Goal: Task Accomplishment & Management: Use online tool/utility

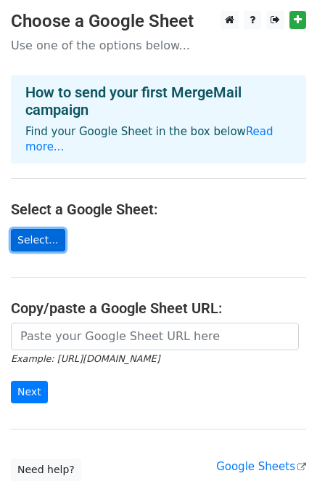
click at [44, 229] on link "Select..." at bounding box center [38, 240] width 54 height 23
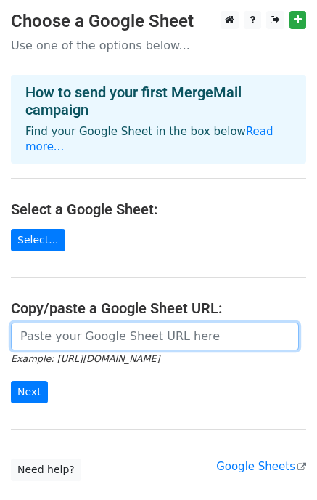
click at [92, 323] on input "url" at bounding box center [155, 337] width 288 height 28
paste input "https://docs.google.com/spreadsheets/d/1BZc89JuirPOI9DLbmmgP5tb8xgLFCrX4NomhWhB…"
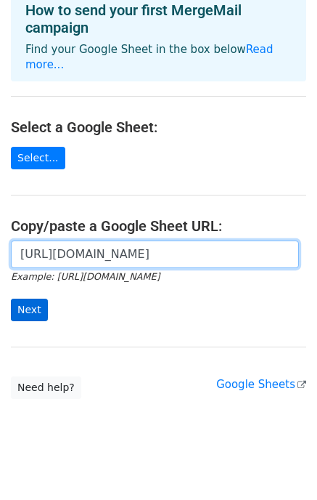
type input "https://docs.google.com/spreadsheets/d/1BZc89JuirPOI9DLbmmgP5tb8xgLFCrX4NomhWhB…"
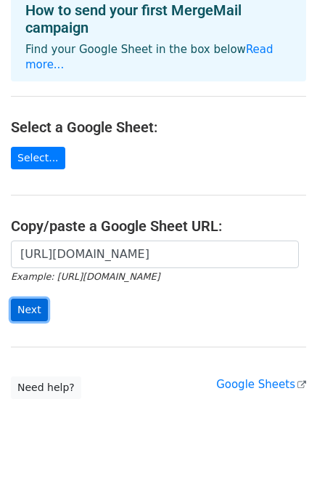
click at [25, 299] on input "Next" at bounding box center [29, 310] width 37 height 23
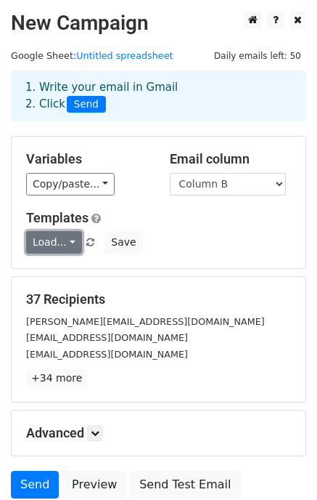
click at [65, 246] on link "Load..." at bounding box center [54, 242] width 56 height 23
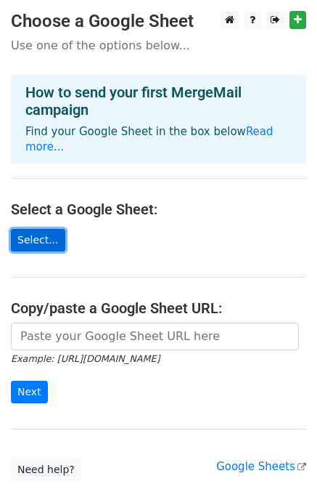
click at [50, 229] on link "Select..." at bounding box center [38, 240] width 54 height 23
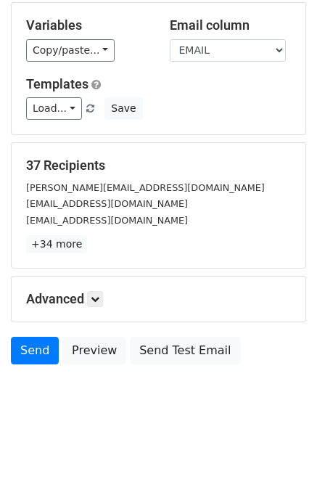
scroll to position [139, 0]
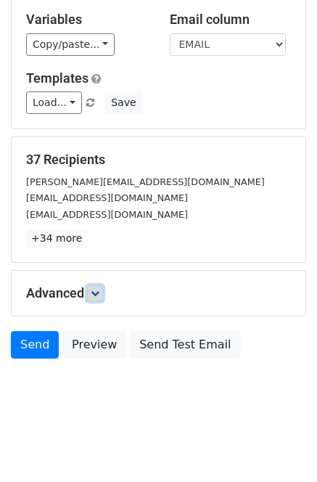
click at [97, 292] on icon at bounding box center [95, 293] width 9 height 9
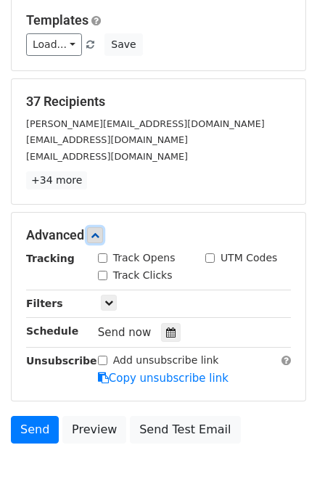
scroll to position [200, 0]
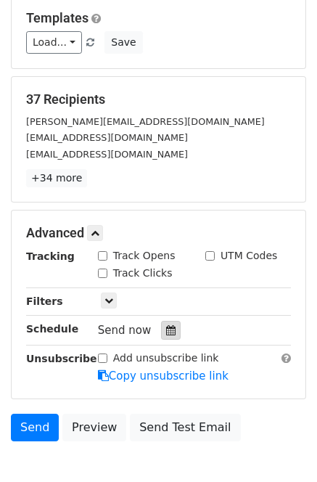
click at [166, 333] on icon at bounding box center [170, 330] width 9 height 10
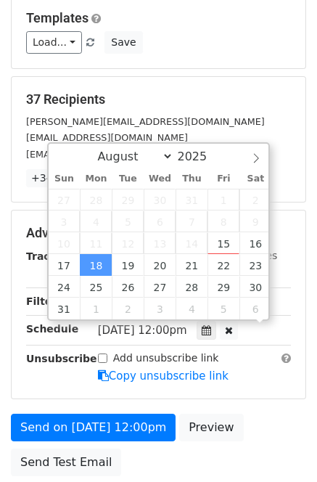
scroll to position [1, 0]
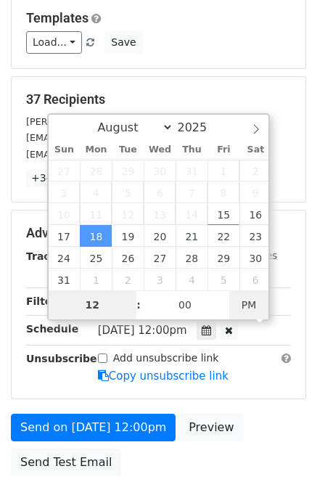
type input "2025-08-18 00:00"
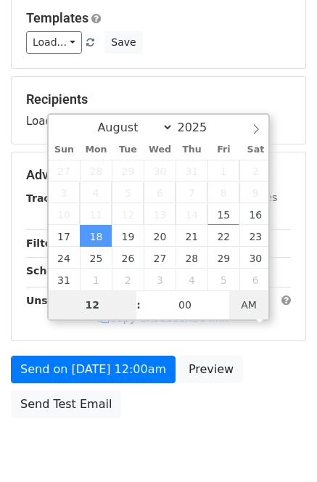
click at [257, 303] on span "AM" at bounding box center [250, 305] width 40 height 29
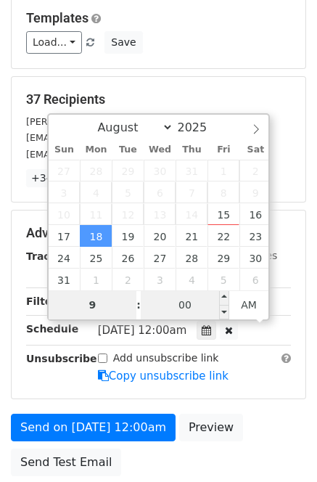
type input "9"
type input "2025-08-18 09:00"
type input "09"
click at [201, 302] on input "00" at bounding box center [185, 305] width 89 height 29
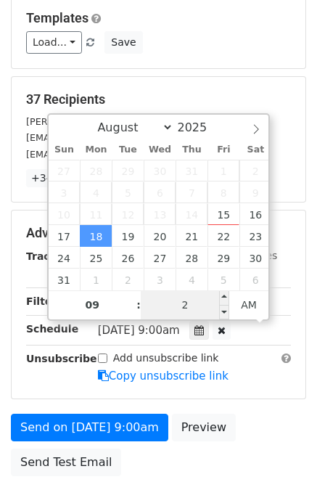
type input "28"
type input "2025-08-18 09:28"
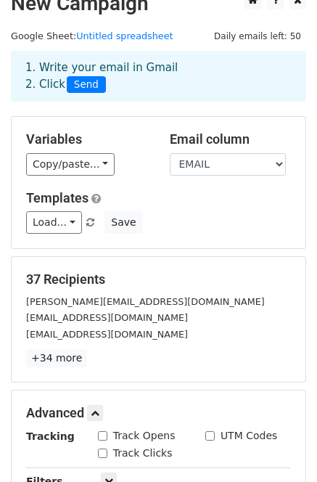
scroll to position [7, 0]
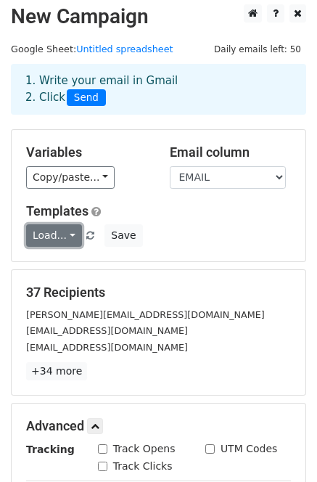
click at [70, 233] on link "Load..." at bounding box center [54, 235] width 56 height 23
click at [230, 233] on div "Load... No templates saved Save" at bounding box center [158, 235] width 287 height 23
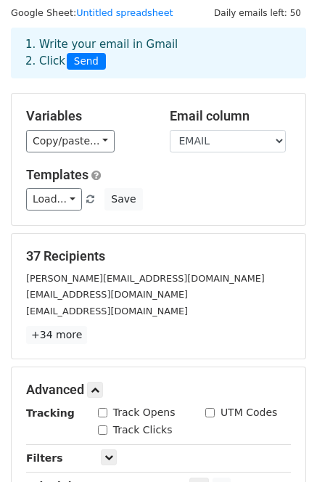
scroll to position [44, 0]
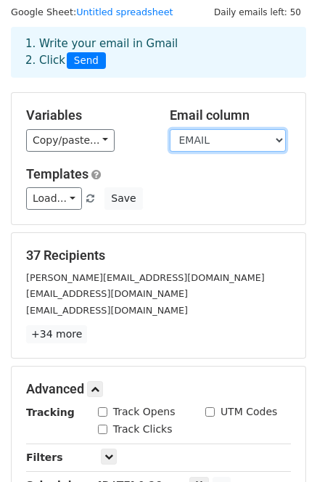
click at [244, 145] on select "NAME EMAIL" at bounding box center [228, 140] width 116 height 23
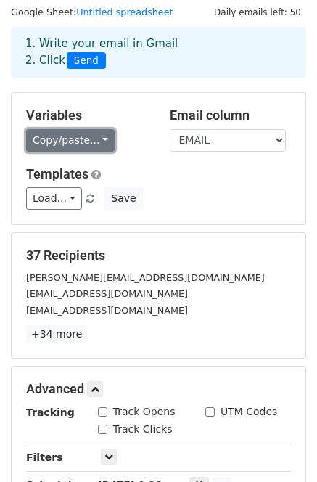
click at [95, 142] on link "Copy/paste..." at bounding box center [70, 140] width 89 height 23
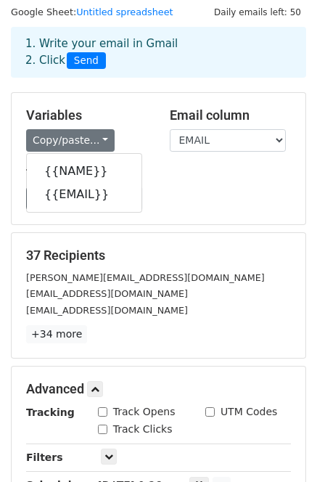
click at [100, 118] on h5 "Variables" at bounding box center [87, 116] width 122 height 16
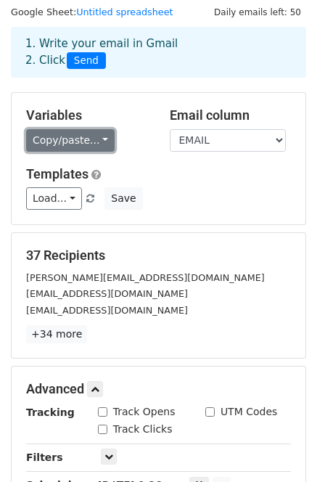
click at [54, 145] on link "Copy/paste..." at bounding box center [70, 140] width 89 height 23
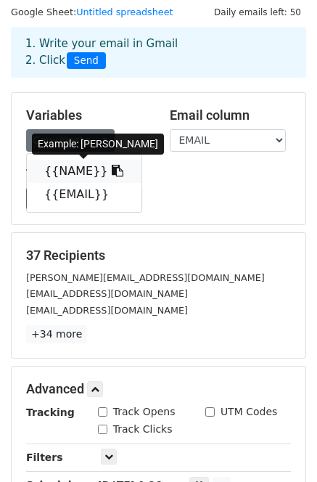
click at [78, 167] on link "{{NAME}}" at bounding box center [84, 171] width 115 height 23
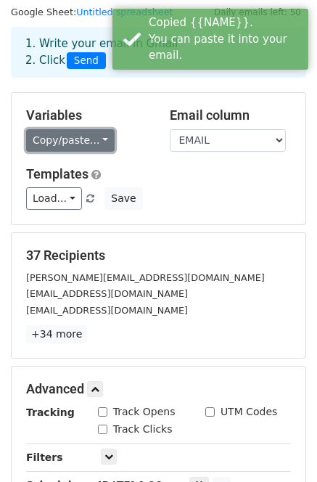
click at [89, 139] on link "Copy/paste..." at bounding box center [70, 140] width 89 height 23
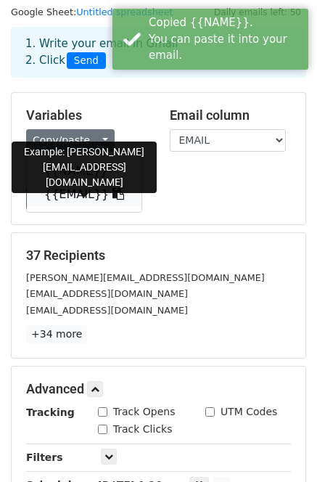
click at [86, 191] on link "{{EMAIL}}" at bounding box center [84, 194] width 115 height 23
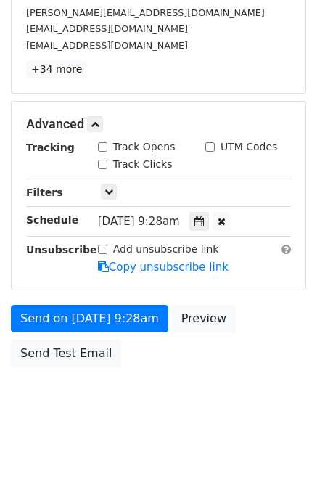
scroll to position [317, 0]
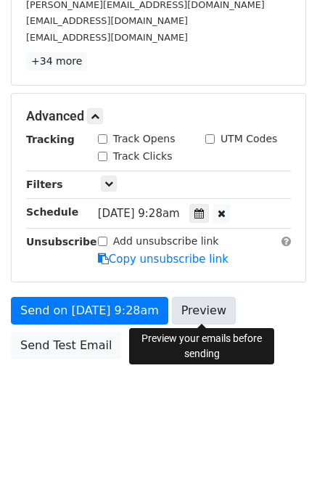
click at [211, 317] on link "Preview" at bounding box center [204, 311] width 64 height 28
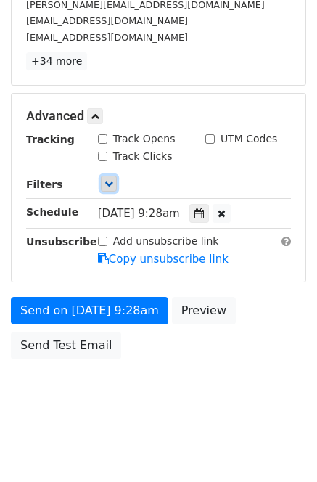
click at [111, 183] on icon at bounding box center [109, 183] width 9 height 9
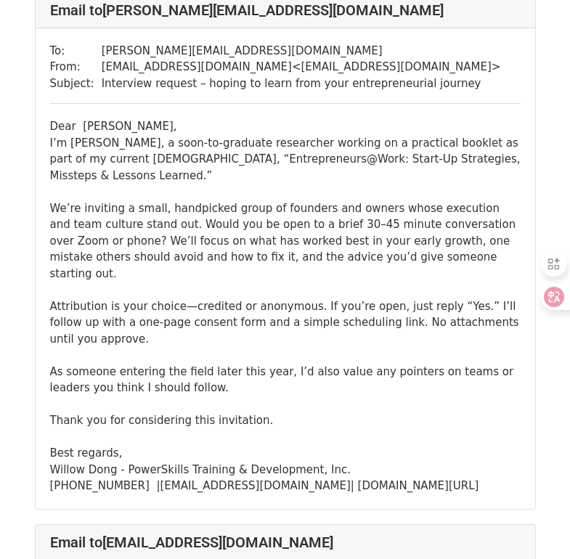
scroll to position [4418, 0]
